Goal: Task Accomplishment & Management: Manage account settings

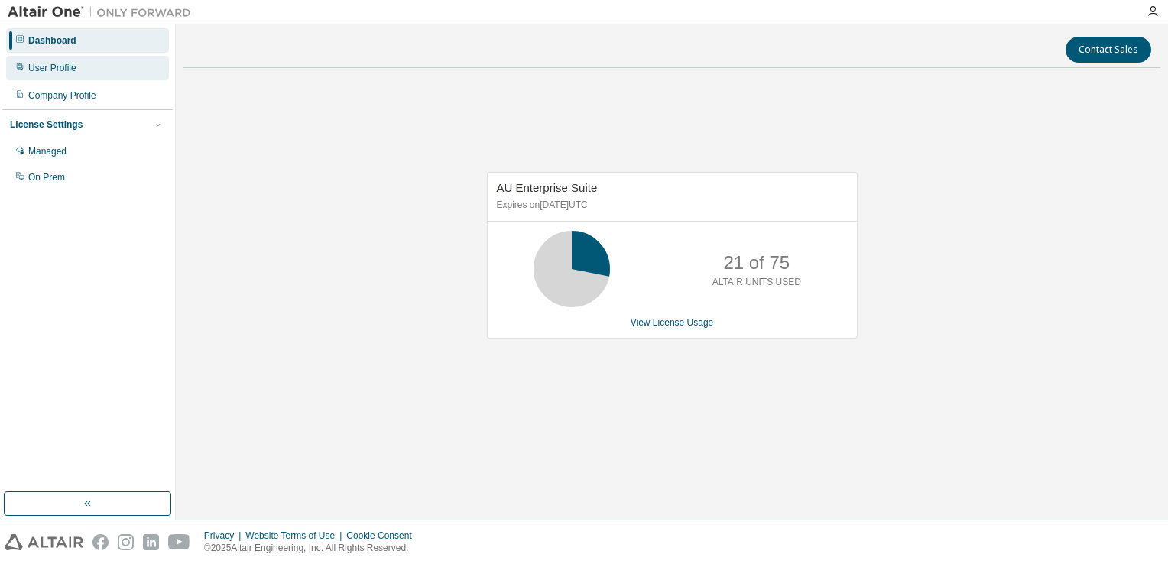
click at [73, 70] on div "User Profile" at bounding box center [52, 68] width 48 height 12
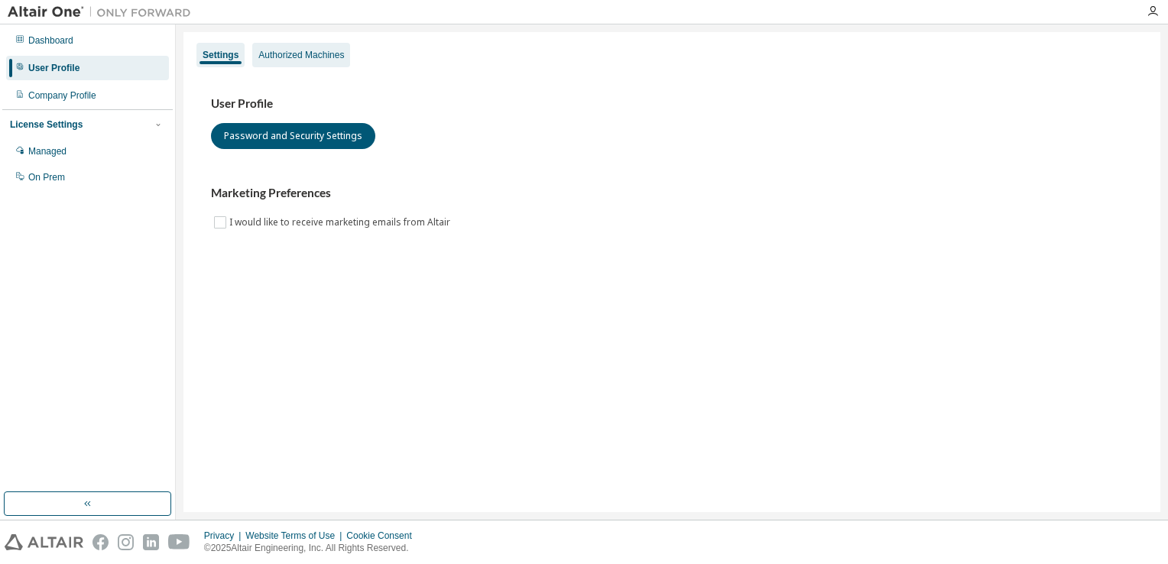
click at [310, 58] on div "Authorized Machines" at bounding box center [301, 55] width 86 height 12
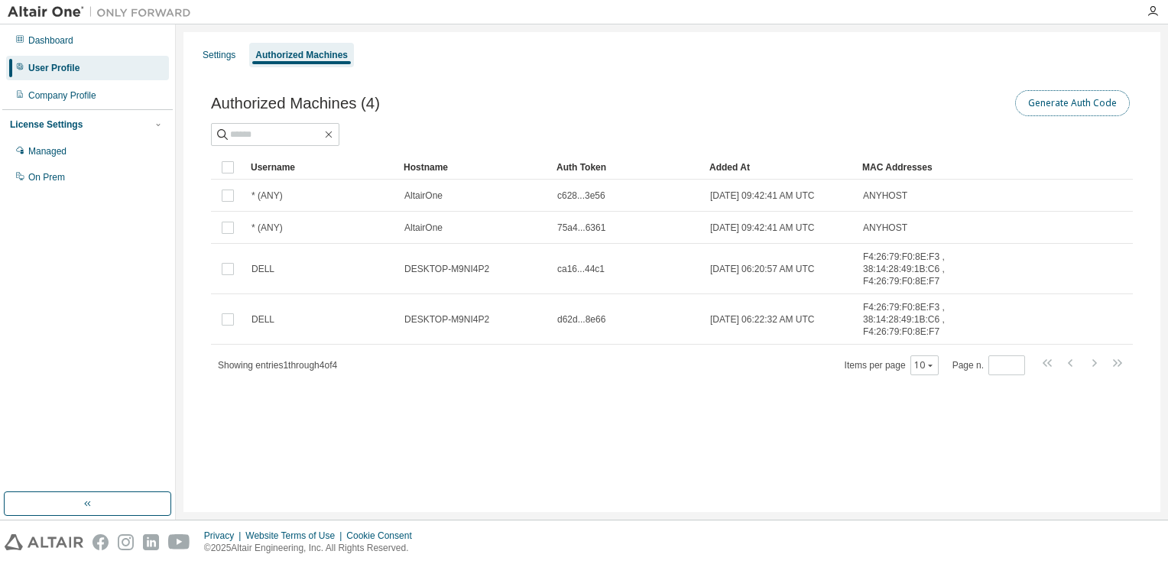
click at [1069, 102] on button "Generate Auth Code" at bounding box center [1072, 103] width 115 height 26
